Goal: Book appointment/travel/reservation

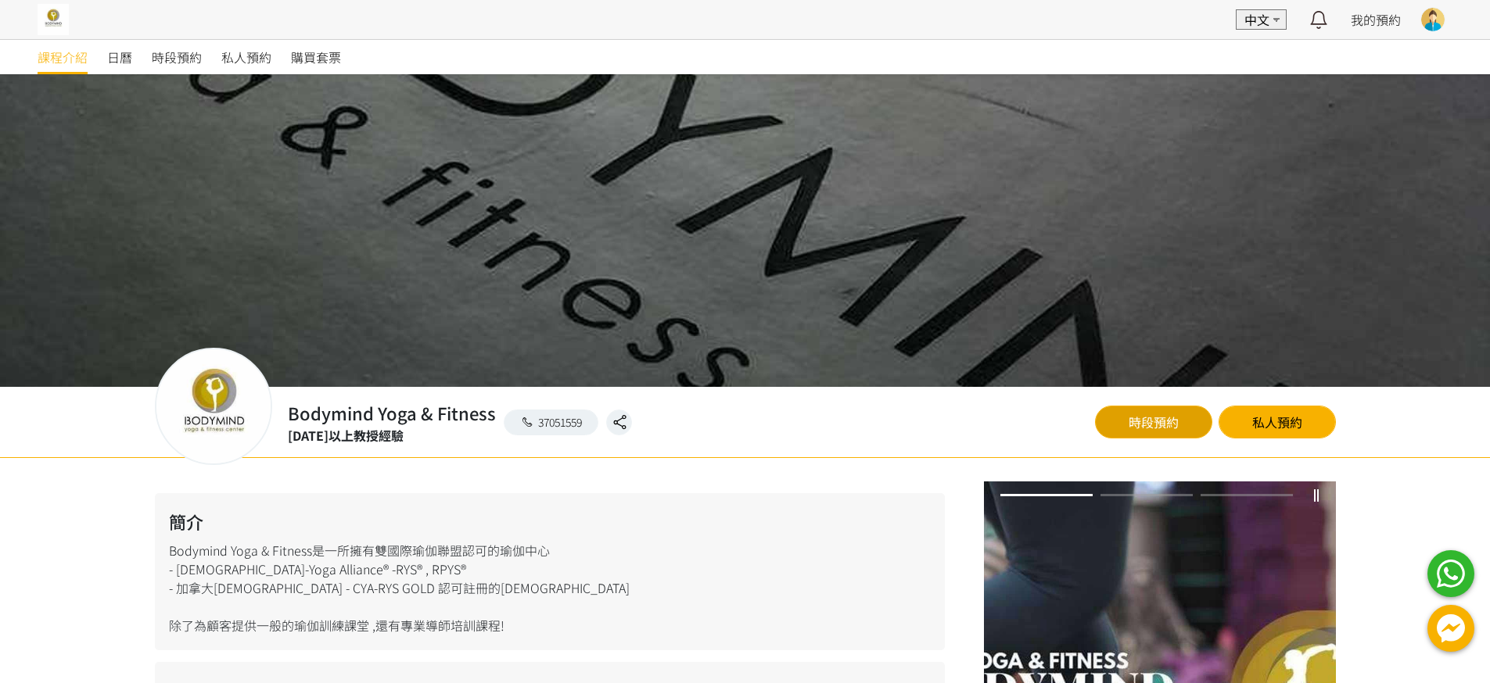
click at [1150, 432] on link "時段預約" at bounding box center [1153, 422] width 117 height 33
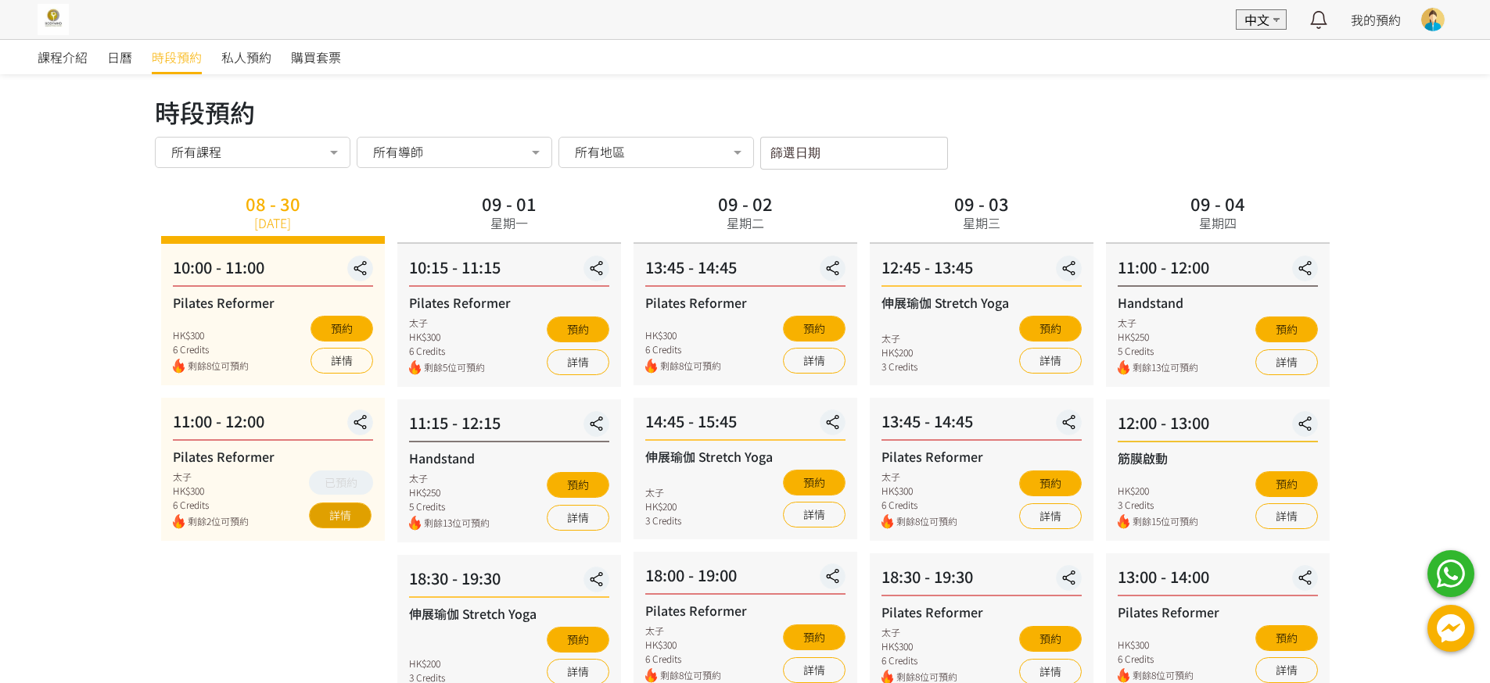
click at [326, 520] on link "詳情" at bounding box center [340, 516] width 63 height 26
